Goal: Find contact information: Find contact information

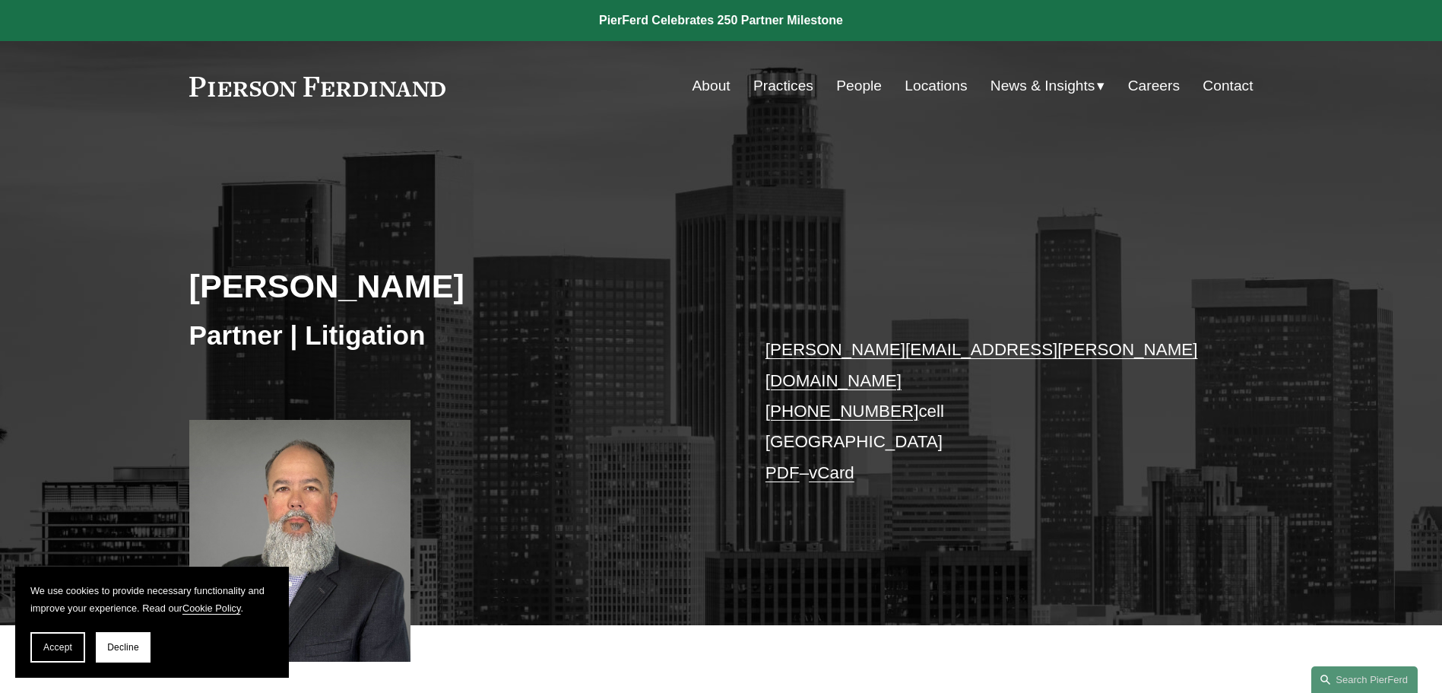
click at [925, 83] on link "Locations" at bounding box center [936, 85] width 62 height 29
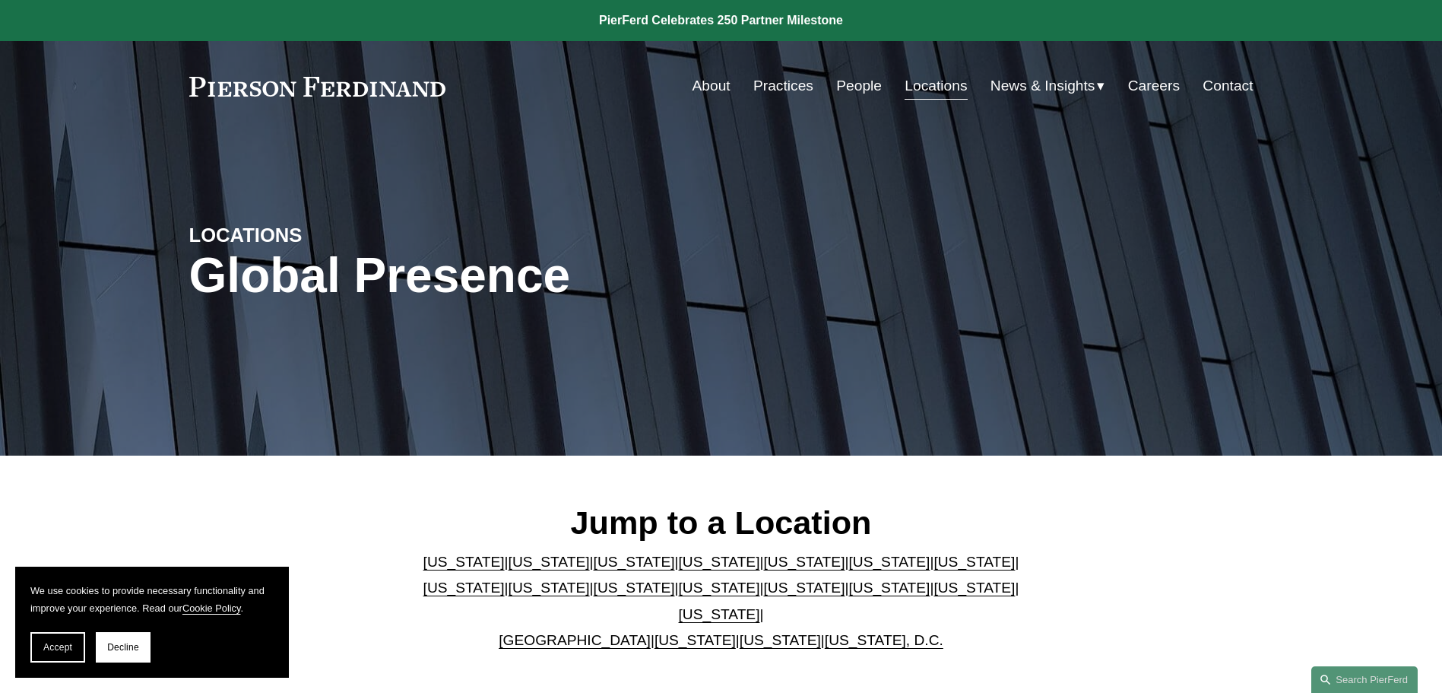
click at [1225, 82] on link "Contact" at bounding box center [1228, 85] width 50 height 29
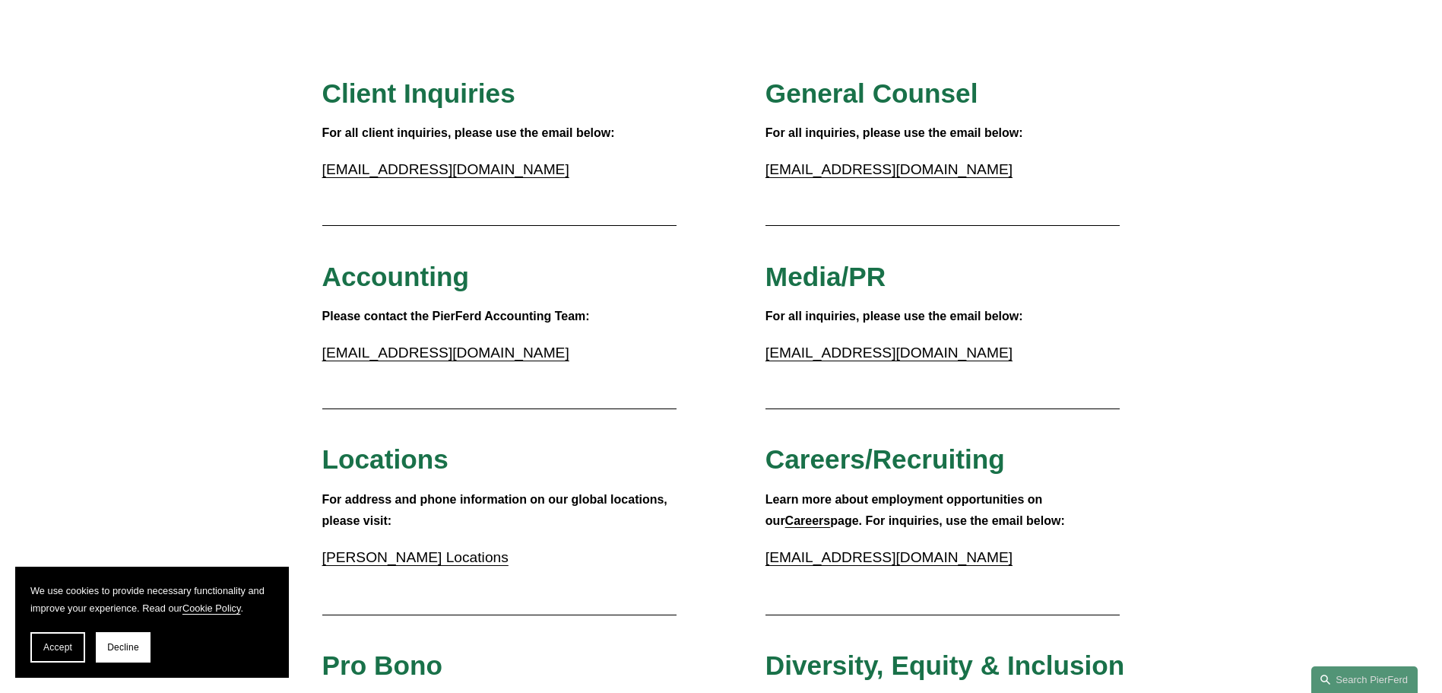
scroll to position [36, 0]
